Goal: Transaction & Acquisition: Purchase product/service

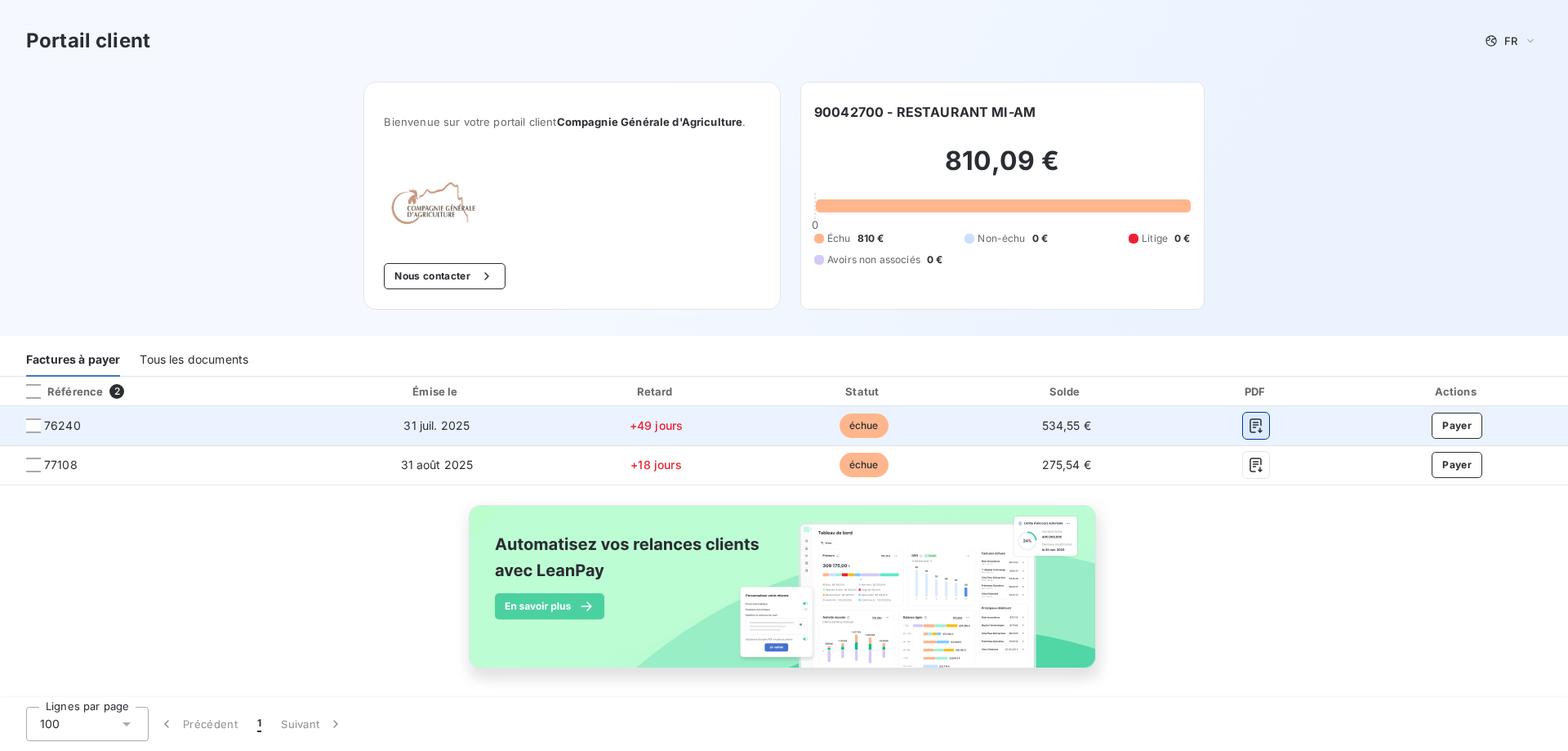
click at [1250, 428] on icon "button" at bounding box center [1256, 425] width 12 height 15
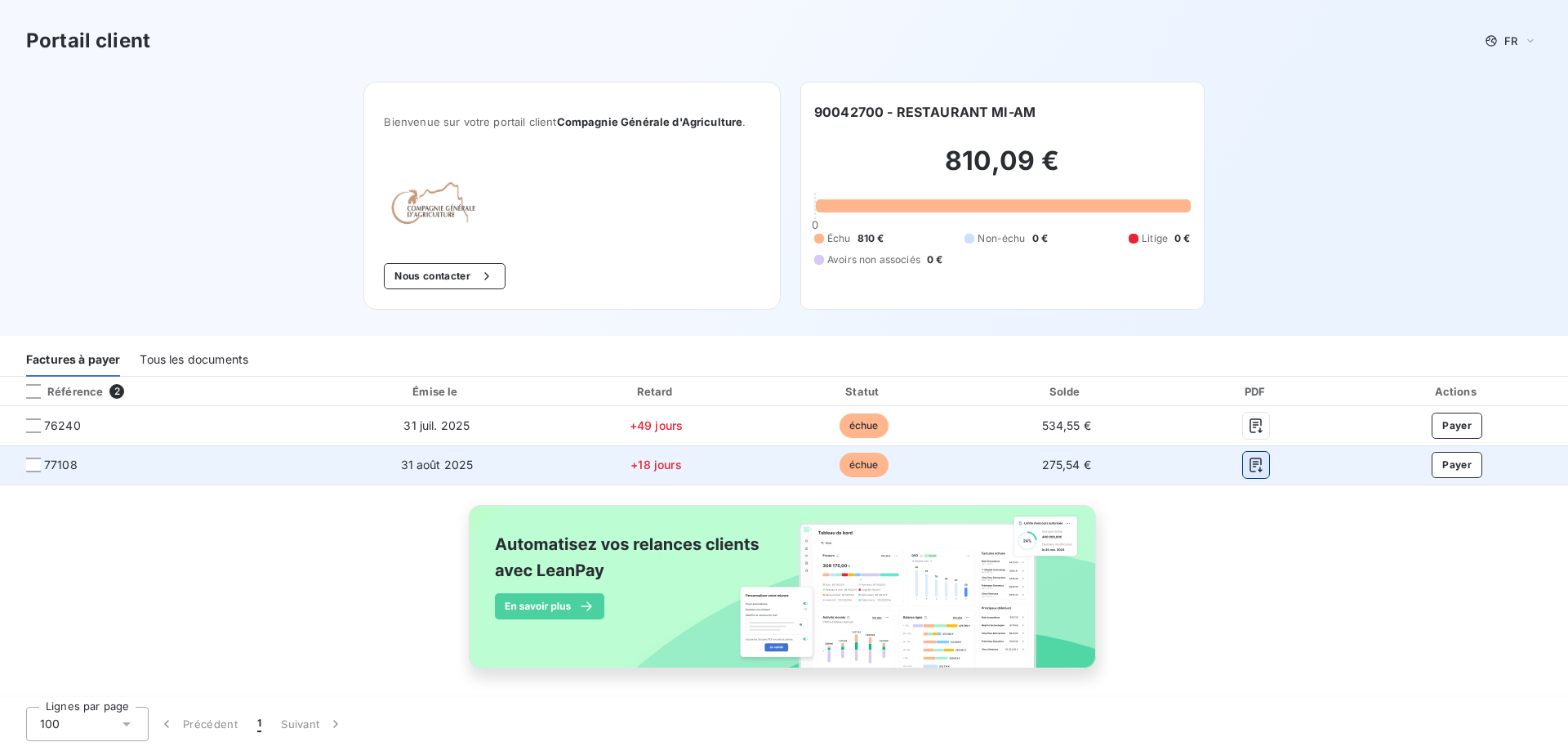
click at [1250, 464] on icon "button" at bounding box center [1256, 465] width 12 height 15
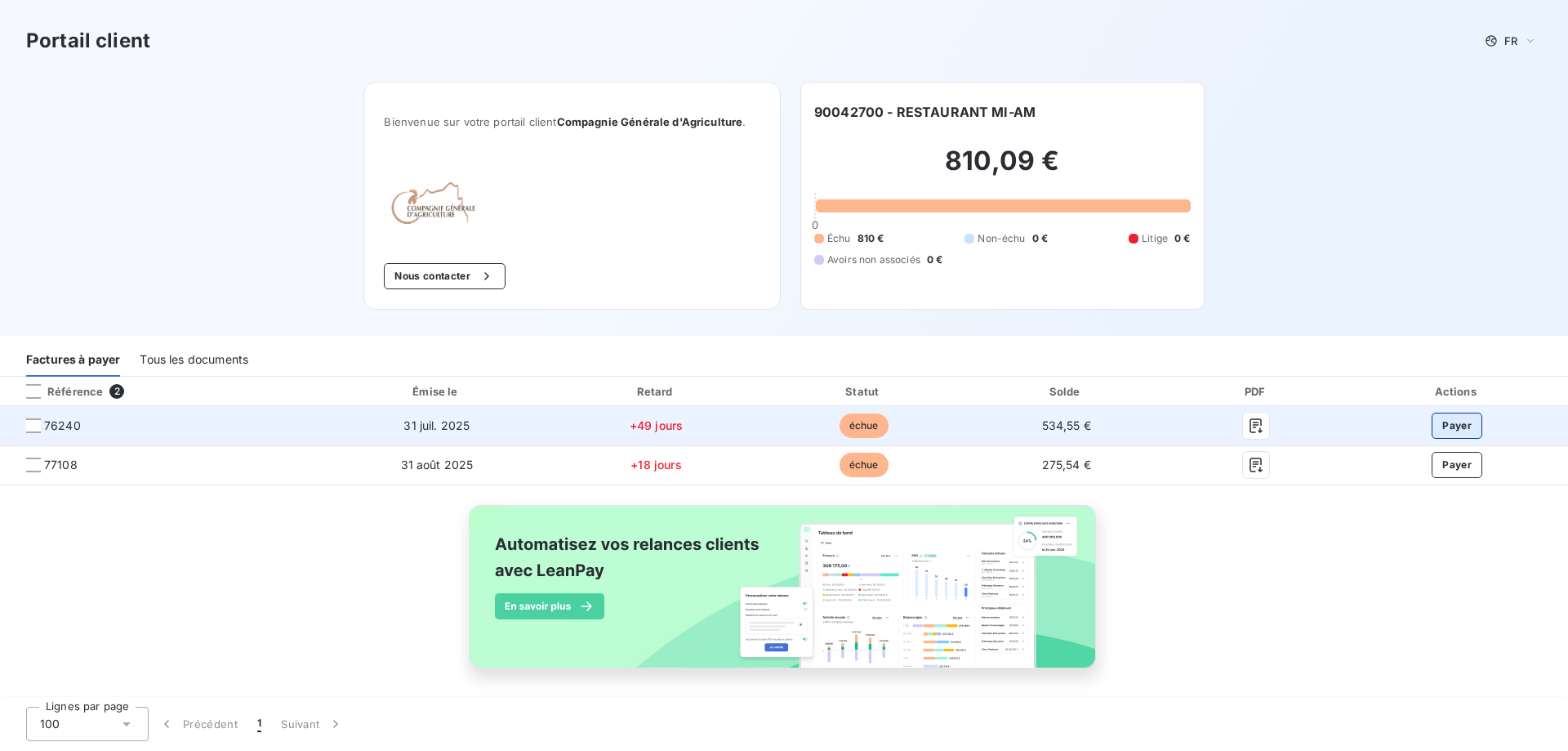
click at [1458, 421] on button "Payer" at bounding box center [1457, 425] width 51 height 26
